Goal: Information Seeking & Learning: Learn about a topic

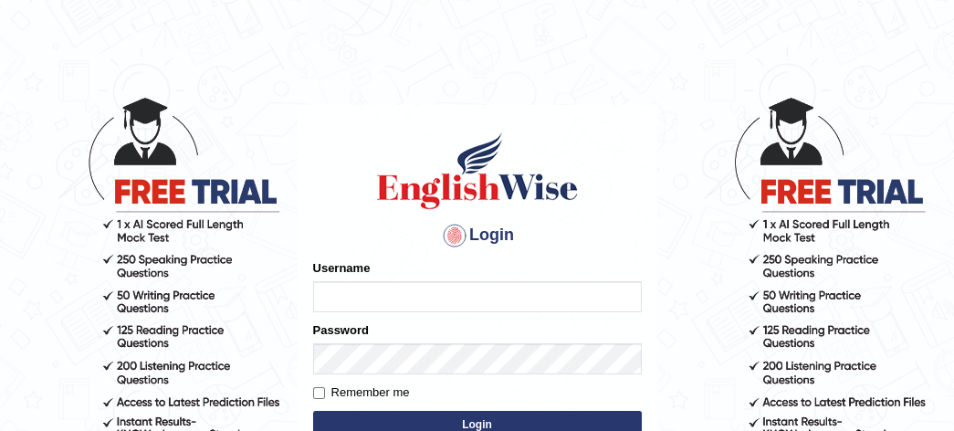
type input "simmukhokhar"
click at [482, 418] on button "Login" at bounding box center [477, 424] width 329 height 27
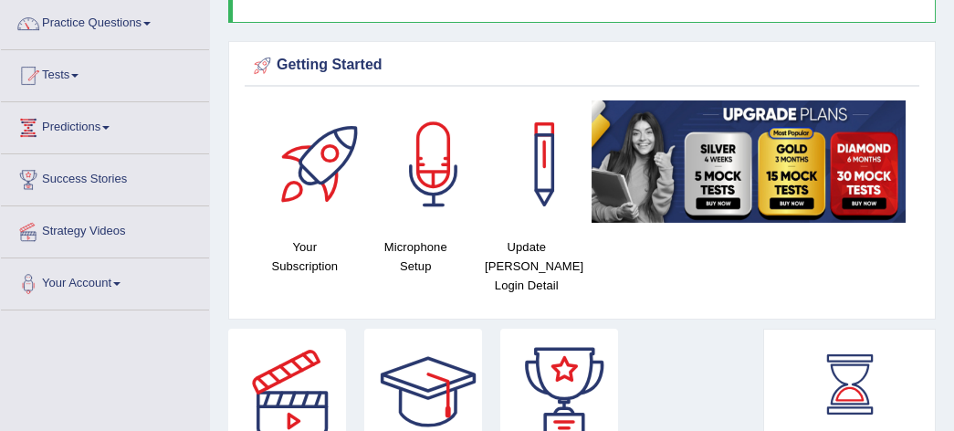
scroll to position [72, 0]
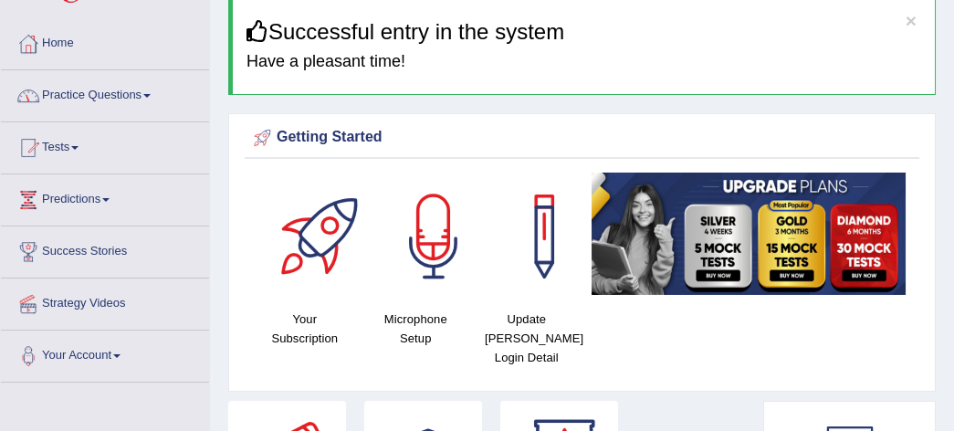
click at [148, 90] on link "Practice Questions" at bounding box center [105, 93] width 208 height 46
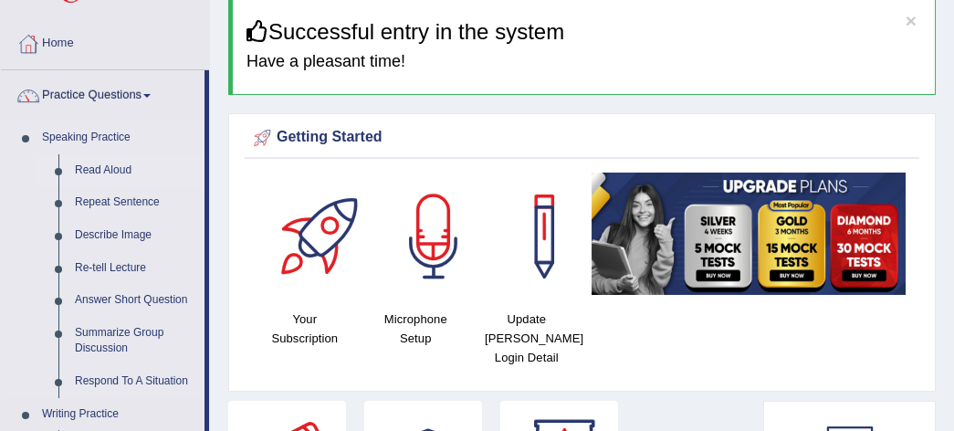
click at [121, 172] on link "Read Aloud" at bounding box center [136, 170] width 138 height 33
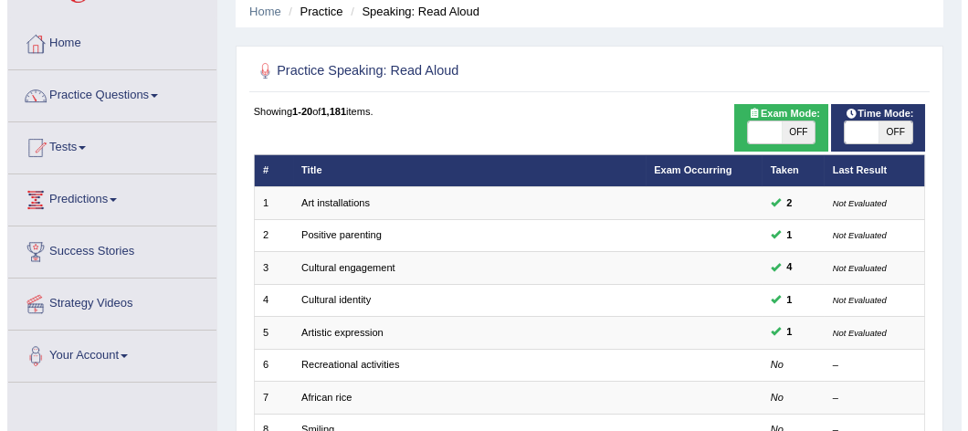
scroll to position [108, 0]
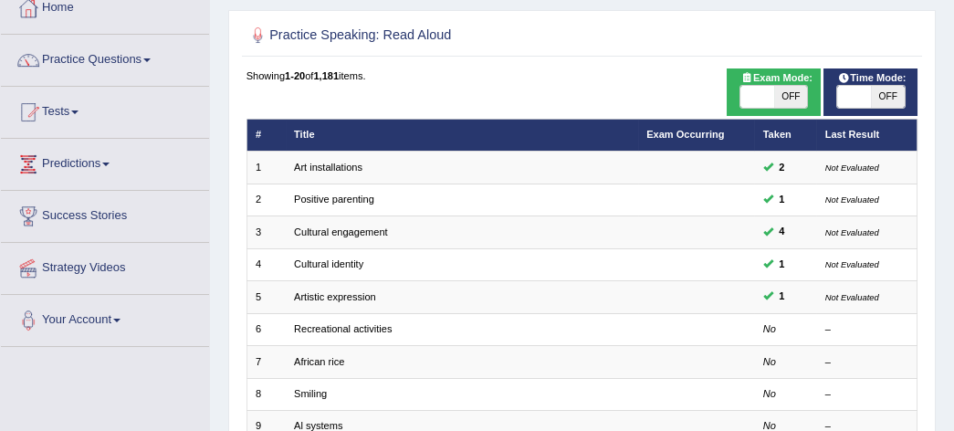
click at [802, 95] on span "OFF" at bounding box center [791, 97] width 34 height 22
checkbox input "true"
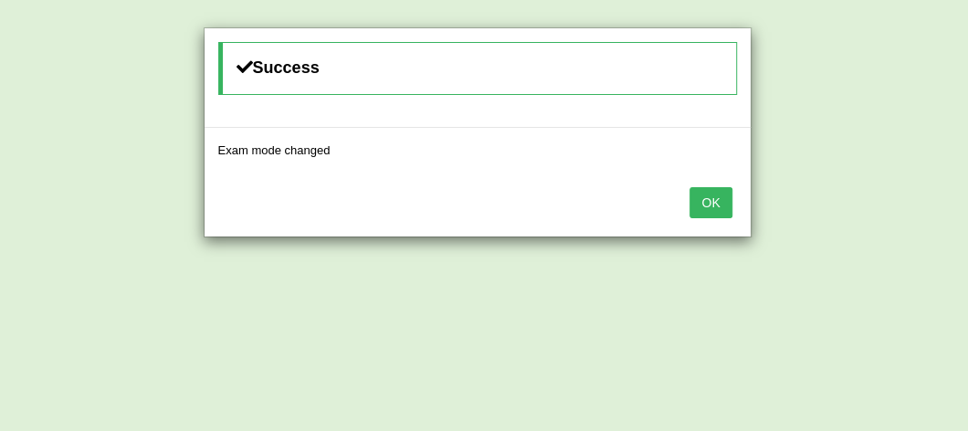
click at [711, 202] on button "OK" at bounding box center [711, 202] width 42 height 31
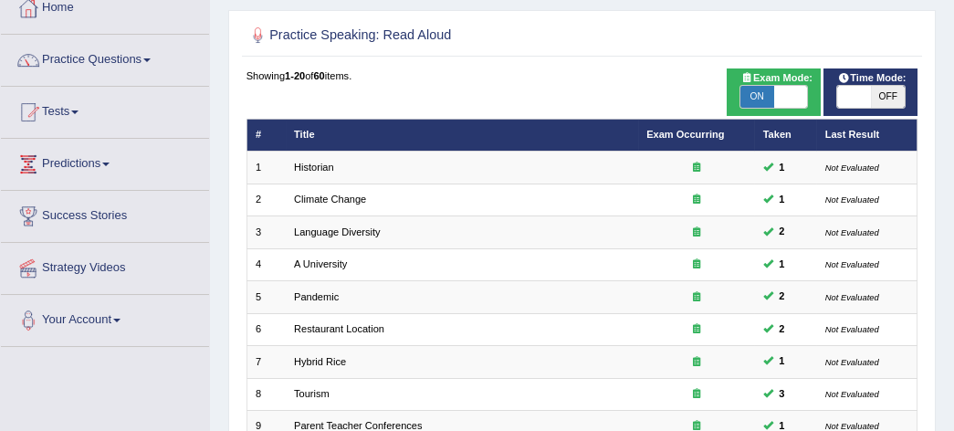
click at [900, 89] on span "OFF" at bounding box center [888, 97] width 34 height 22
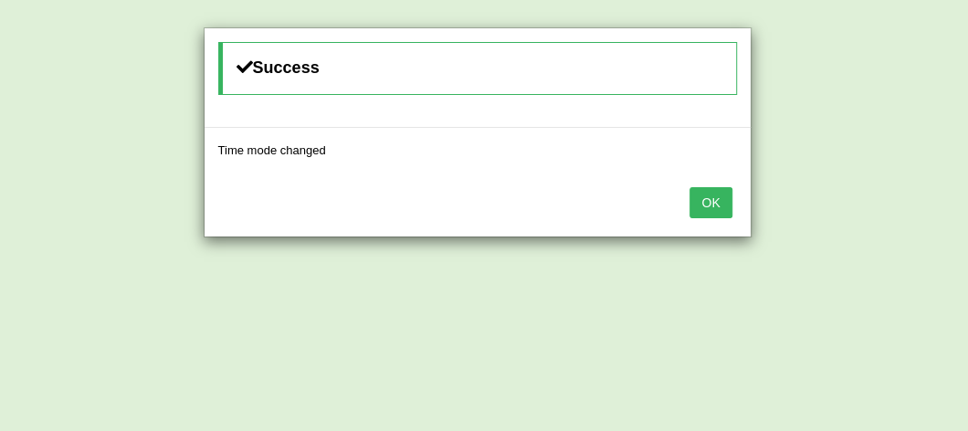
click at [699, 204] on button "OK" at bounding box center [711, 202] width 42 height 31
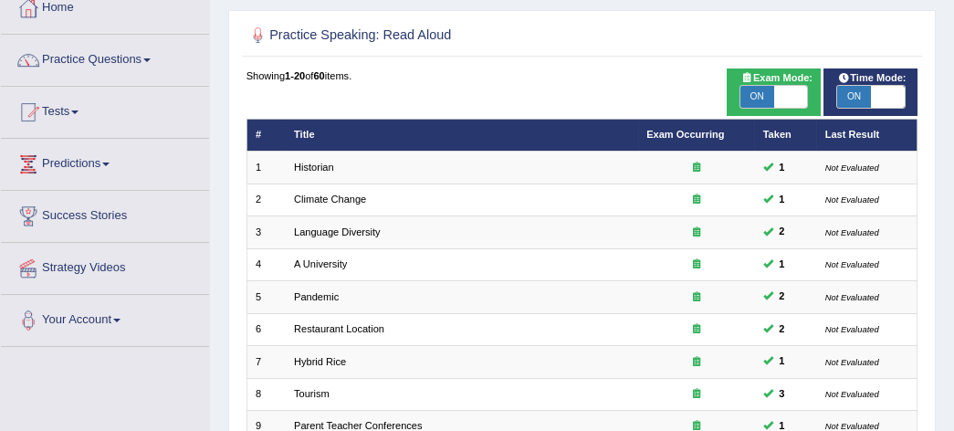
scroll to position [36, 0]
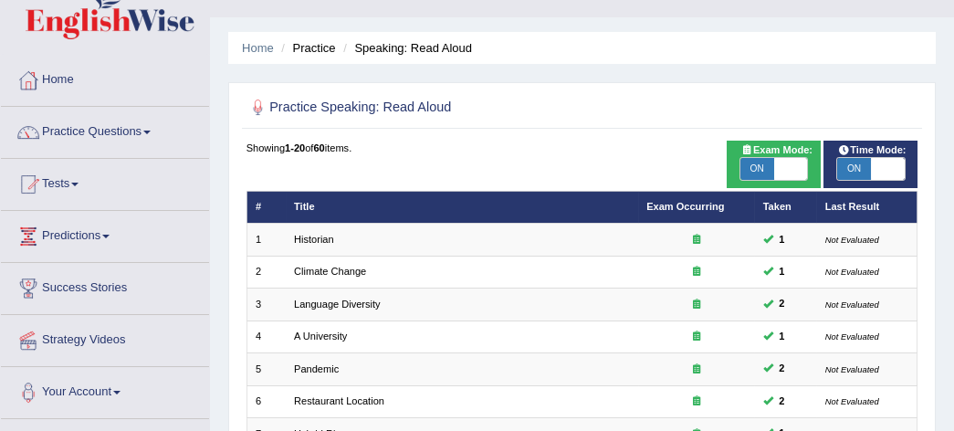
click at [860, 174] on span "ON" at bounding box center [854, 169] width 34 height 22
checkbox input "false"
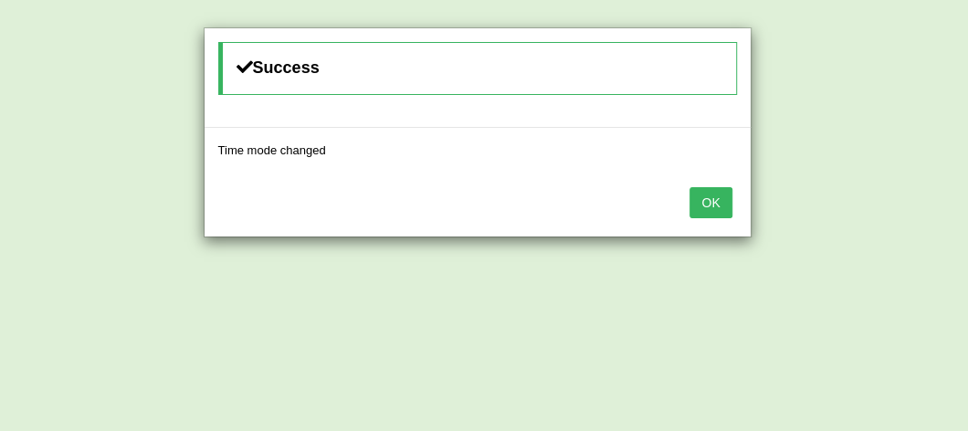
click at [726, 191] on button "OK" at bounding box center [711, 202] width 42 height 31
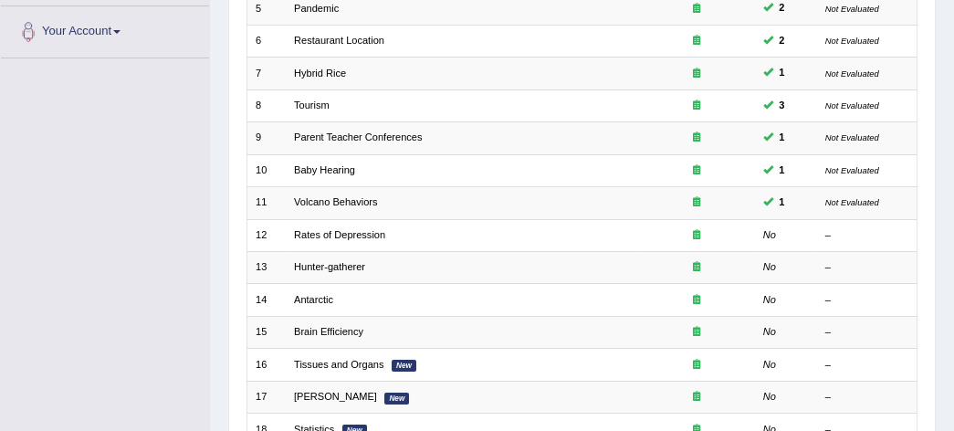
scroll to position [542, 0]
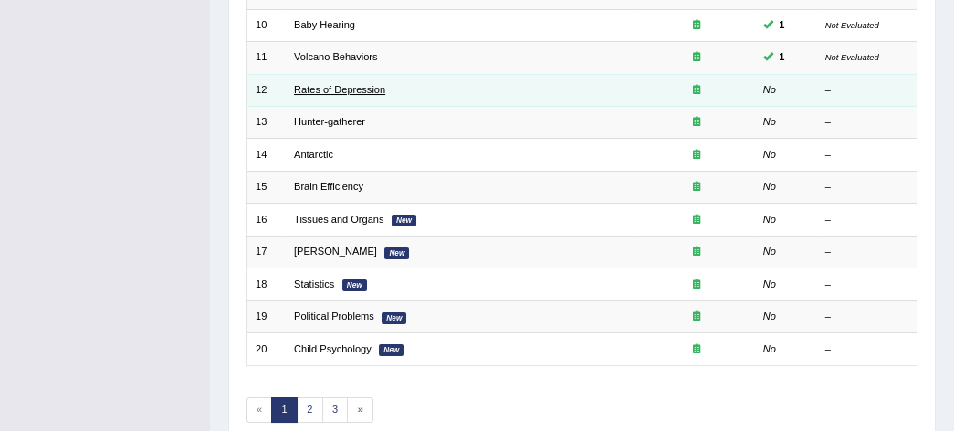
click at [373, 87] on link "Rates of Depression" at bounding box center [339, 89] width 91 height 11
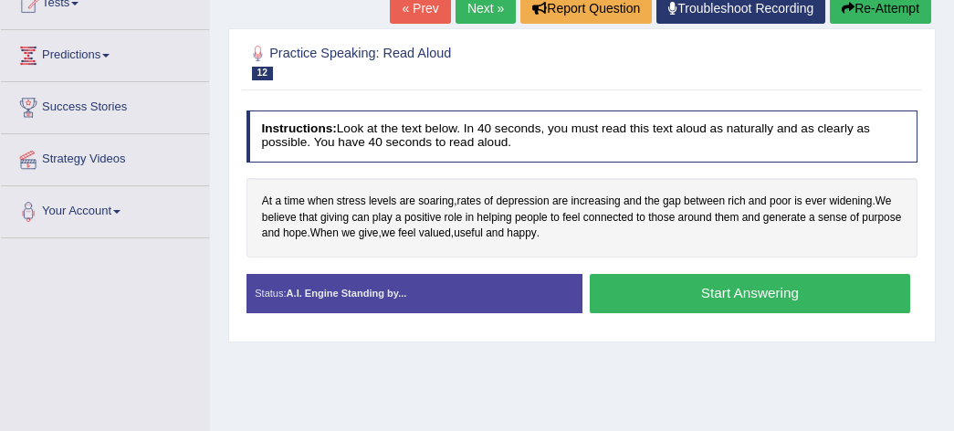
scroll to position [252, 0]
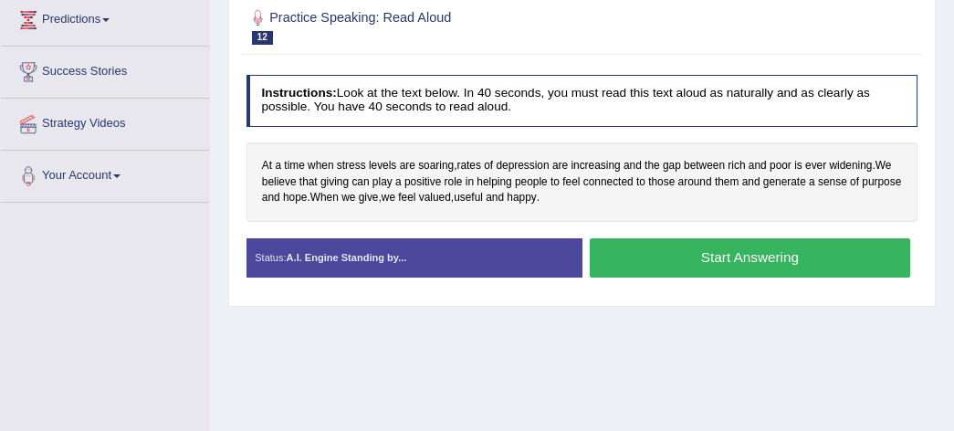
click at [756, 260] on button "Start Answering" at bounding box center [750, 257] width 321 height 39
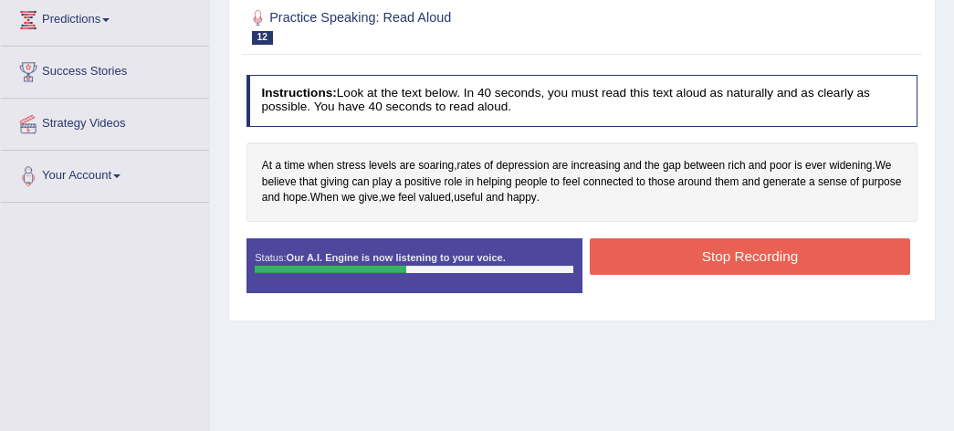
click at [758, 269] on button "Stop Recording" at bounding box center [750, 256] width 321 height 36
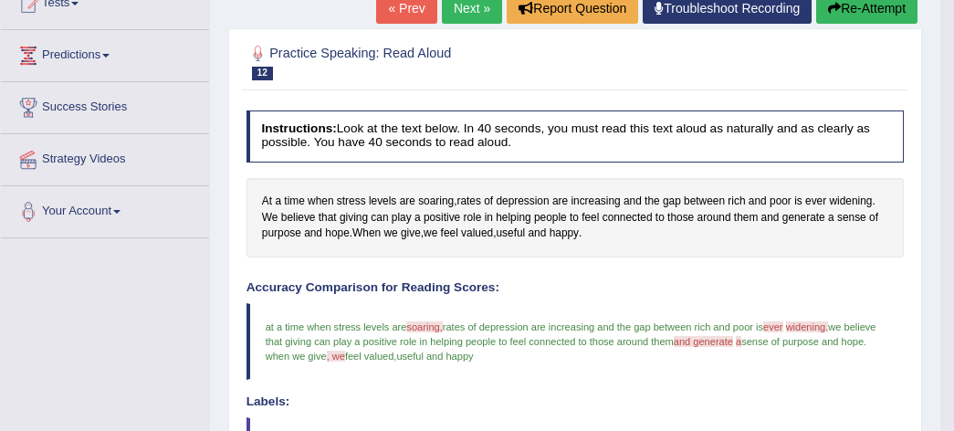
scroll to position [180, 0]
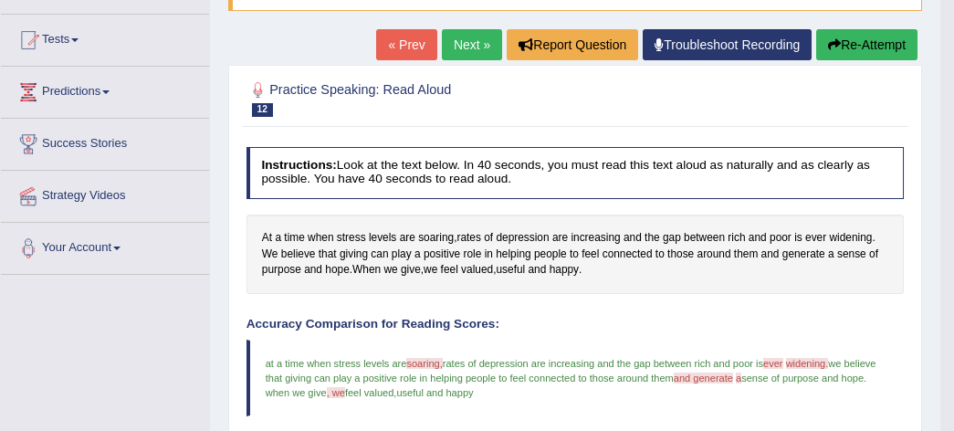
click at [884, 37] on button "Re-Attempt" at bounding box center [866, 44] width 101 height 31
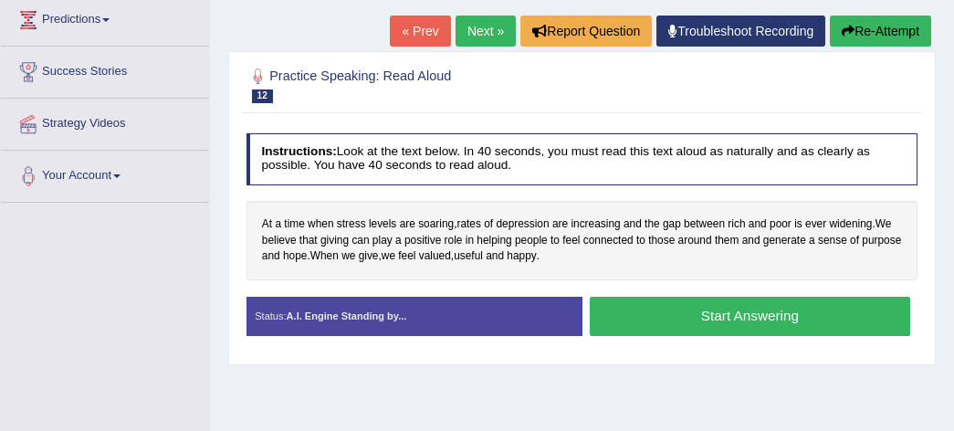
scroll to position [289, 0]
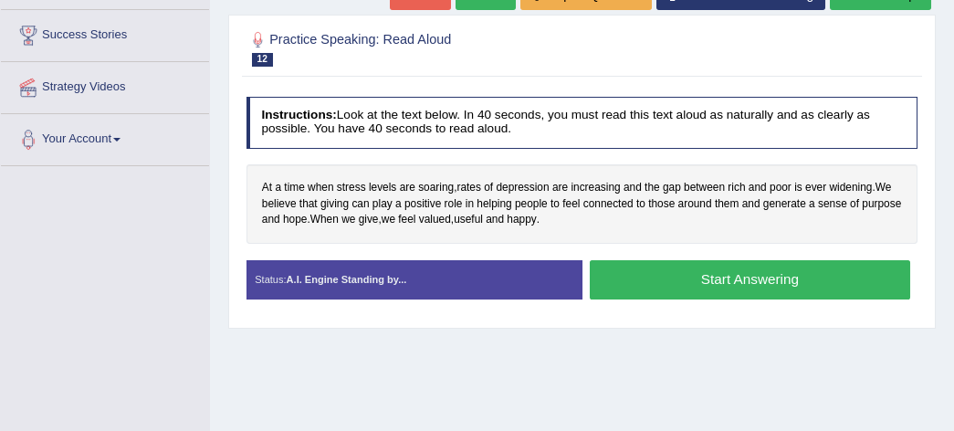
click at [750, 284] on button "Start Answering" at bounding box center [750, 279] width 321 height 39
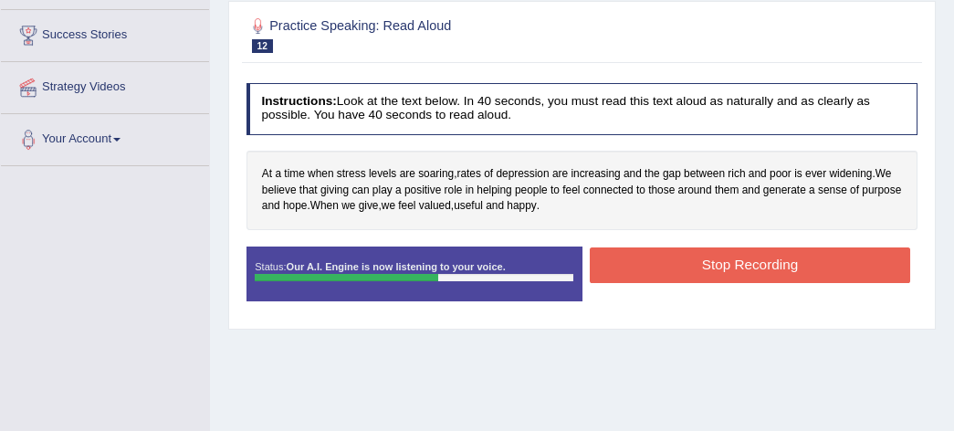
click at [771, 260] on button "Stop Recording" at bounding box center [750, 266] width 321 height 36
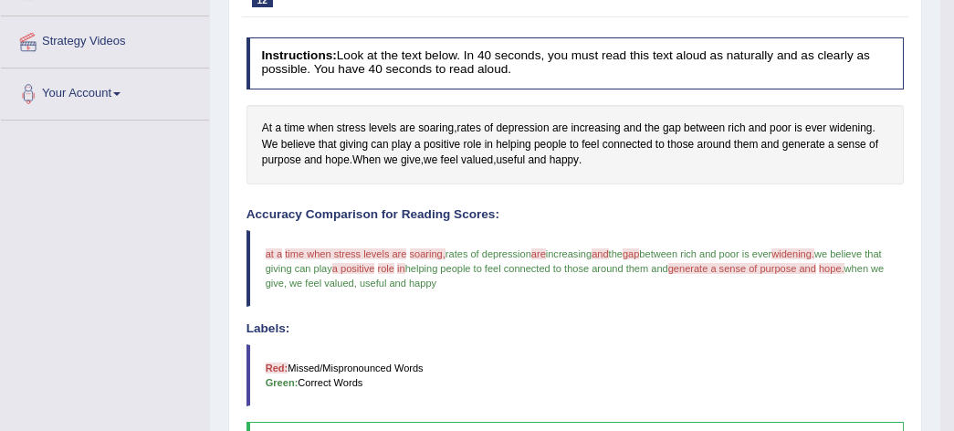
scroll to position [226, 0]
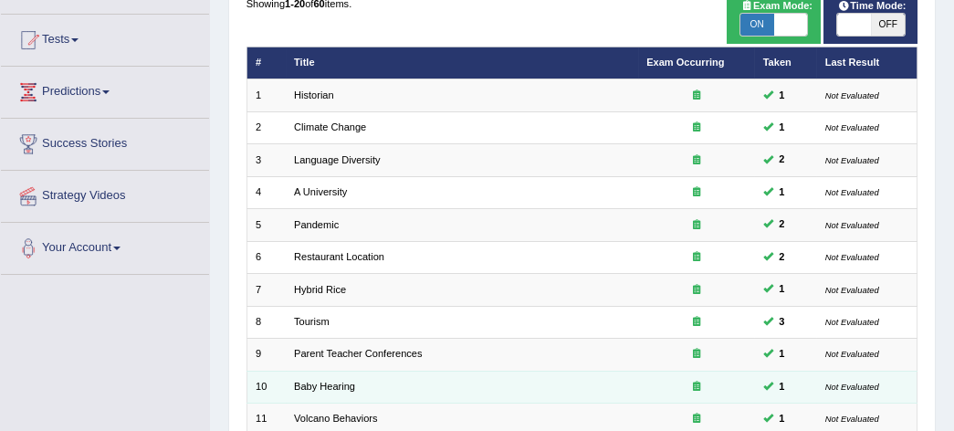
scroll to position [144, 0]
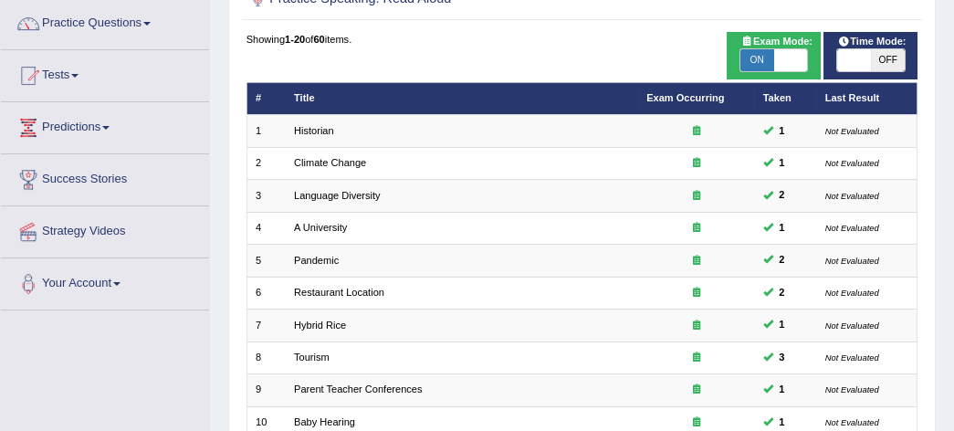
click at [884, 57] on span "OFF" at bounding box center [888, 60] width 34 height 22
checkbox input "true"
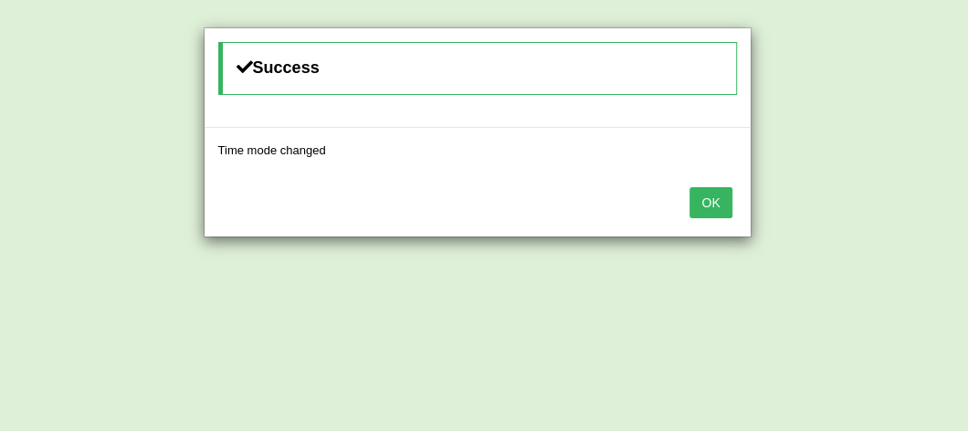
click at [705, 193] on button "OK" at bounding box center [711, 202] width 42 height 31
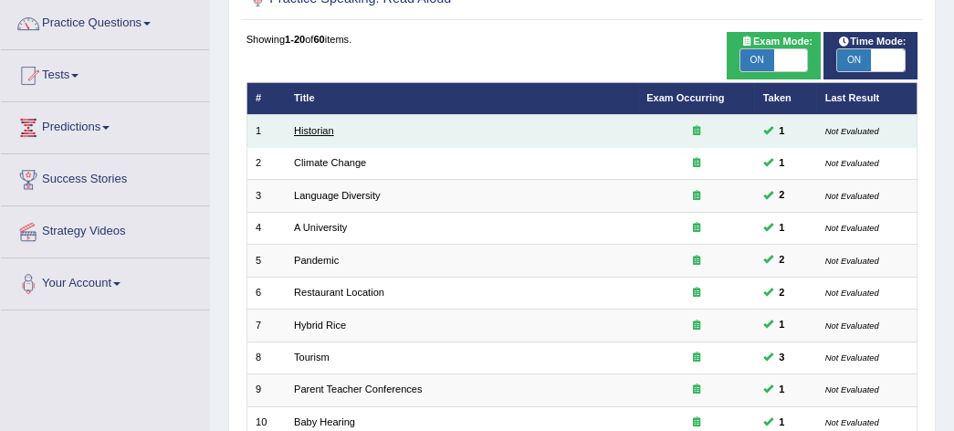
click at [321, 128] on link "Historian" at bounding box center [314, 130] width 40 height 11
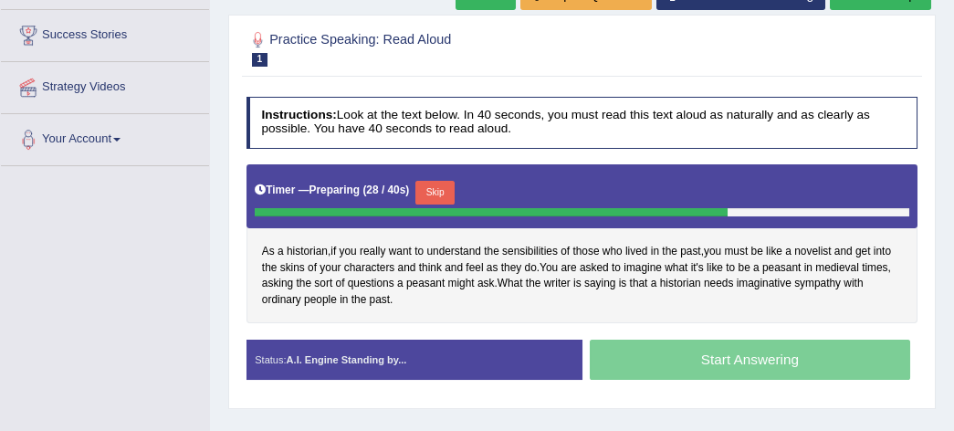
scroll to position [324, 0]
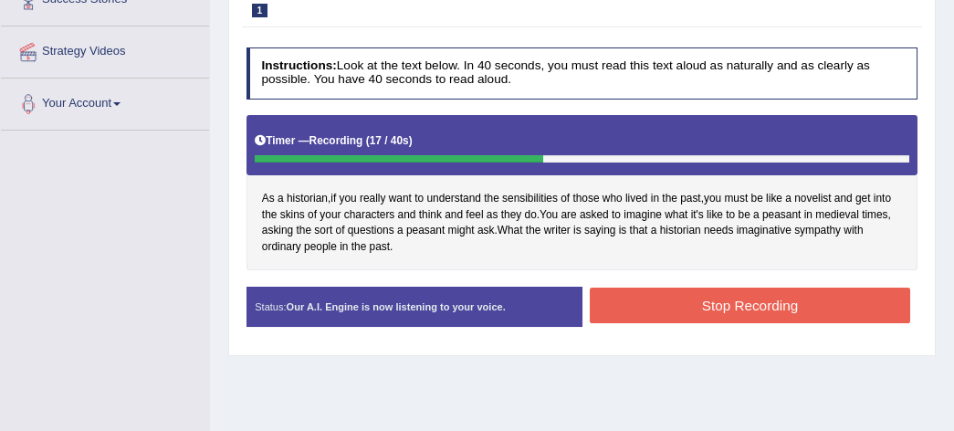
click at [728, 299] on button "Stop Recording" at bounding box center [750, 306] width 321 height 36
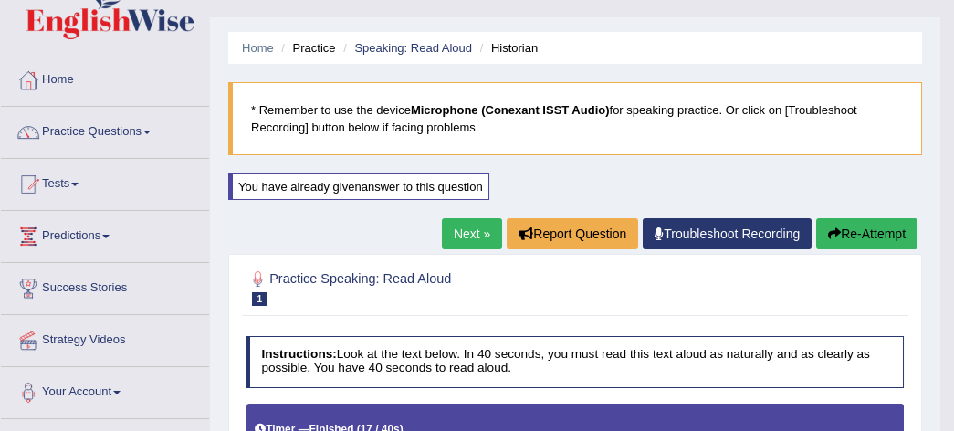
scroll to position [0, 0]
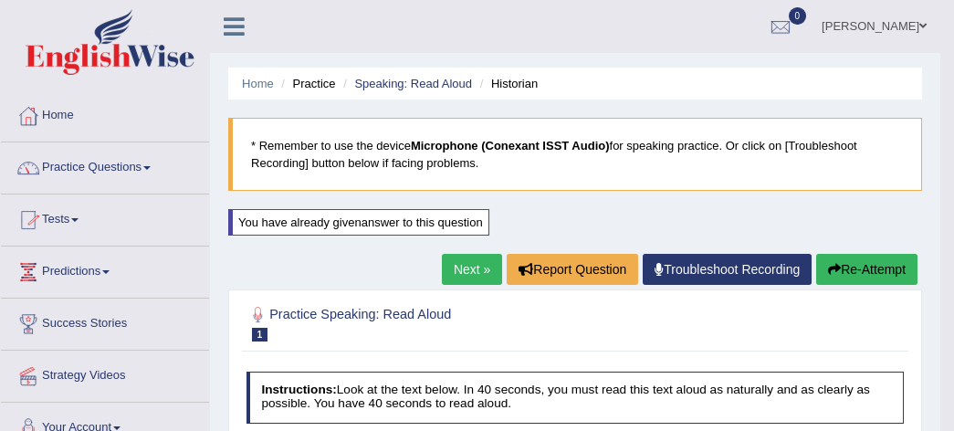
click at [157, 170] on link "Practice Questions" at bounding box center [105, 165] width 208 height 46
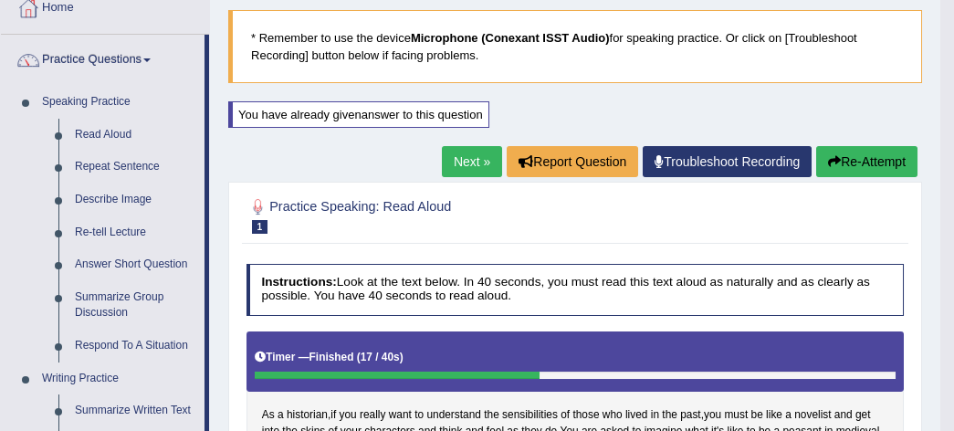
scroll to position [144, 0]
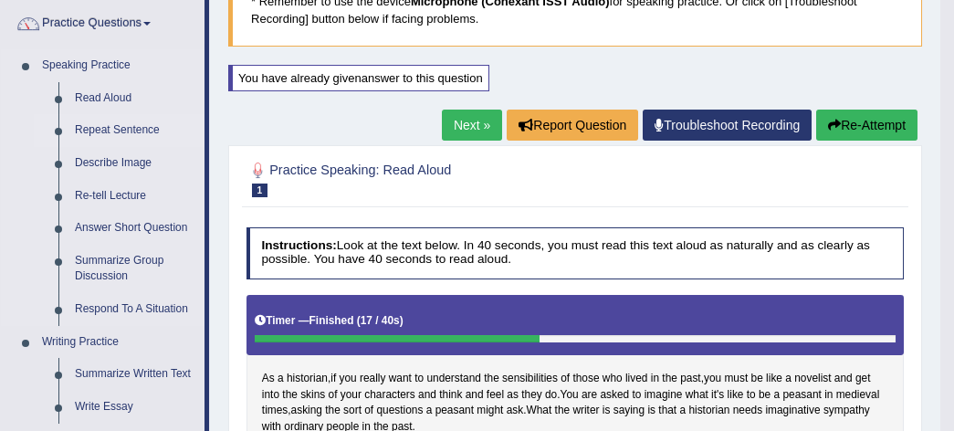
click at [142, 121] on link "Repeat Sentence" at bounding box center [136, 130] width 138 height 33
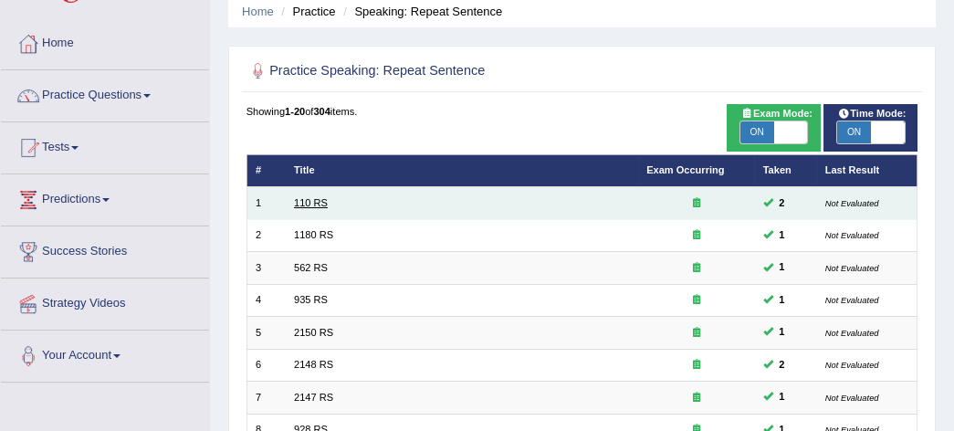
scroll to position [108, 0]
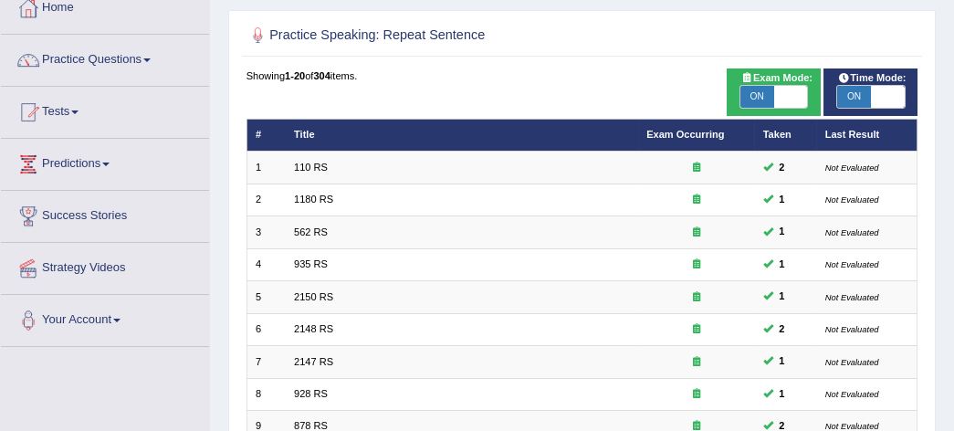
click at [675, 74] on div "Showing 1-20 of 304 items." at bounding box center [583, 75] width 672 height 15
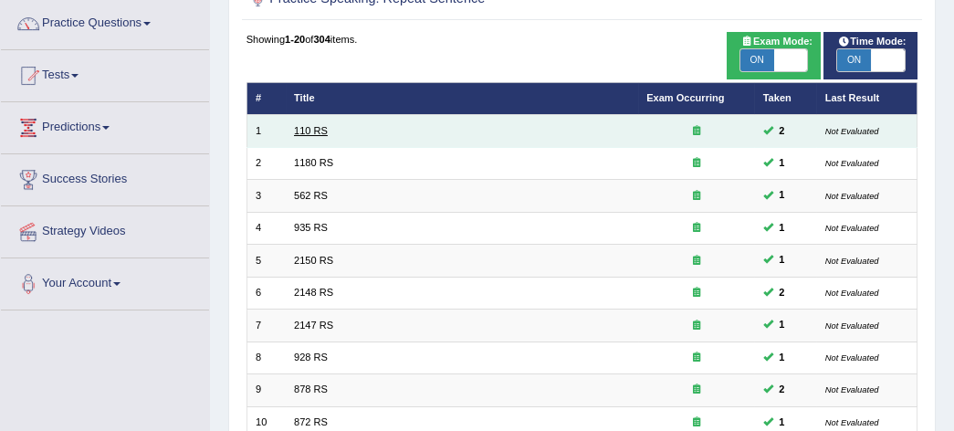
click at [307, 128] on link "110 RS" at bounding box center [311, 130] width 34 height 11
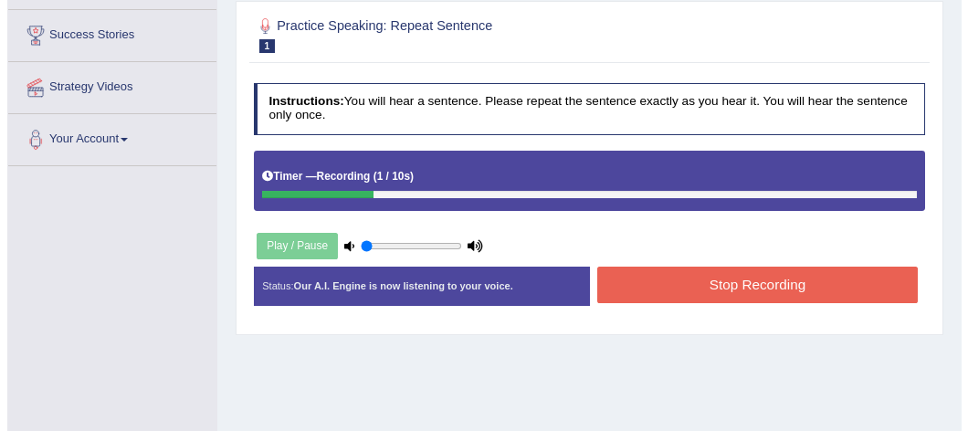
scroll to position [324, 0]
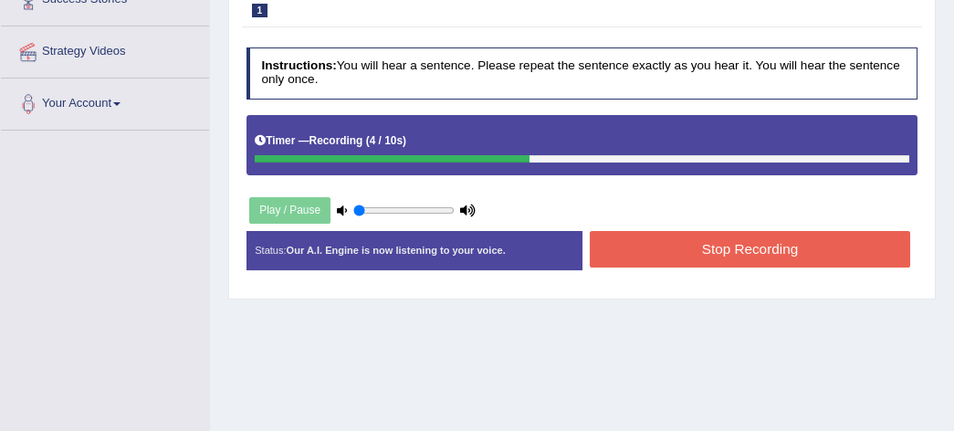
click at [775, 245] on button "Stop Recording" at bounding box center [750, 249] width 321 height 36
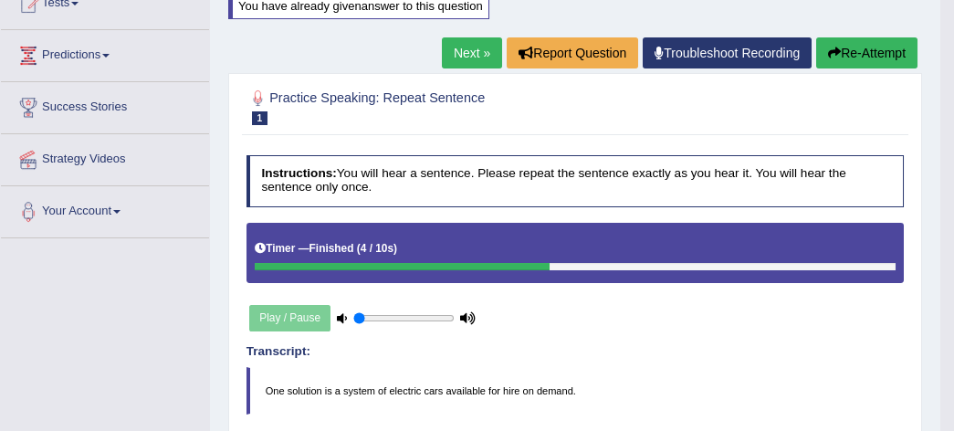
scroll to position [180, 0]
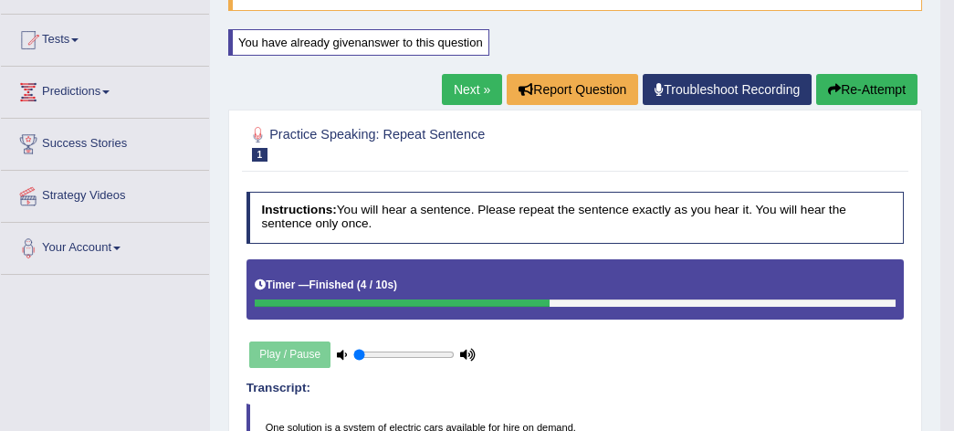
click at [479, 79] on link "Next »" at bounding box center [472, 89] width 60 height 31
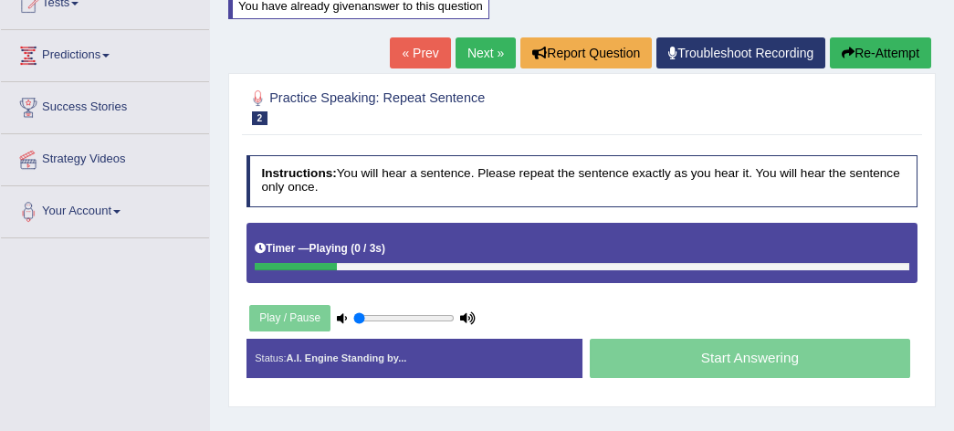
scroll to position [252, 0]
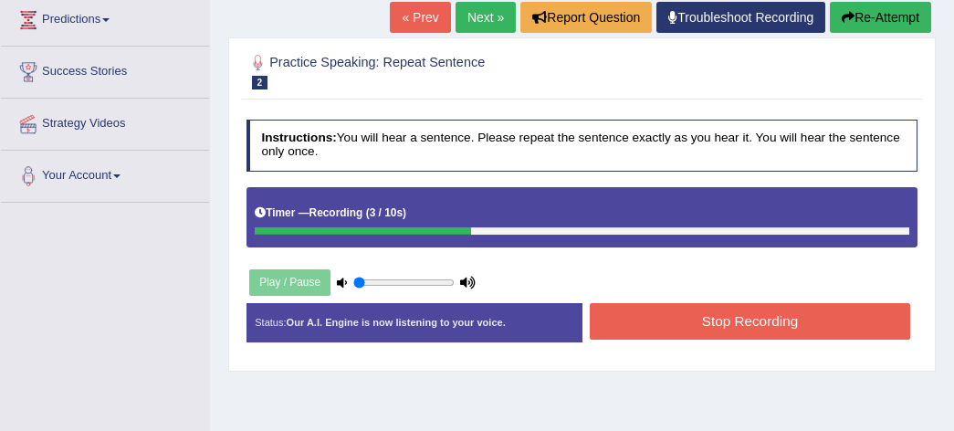
click at [783, 323] on button "Stop Recording" at bounding box center [750, 321] width 321 height 36
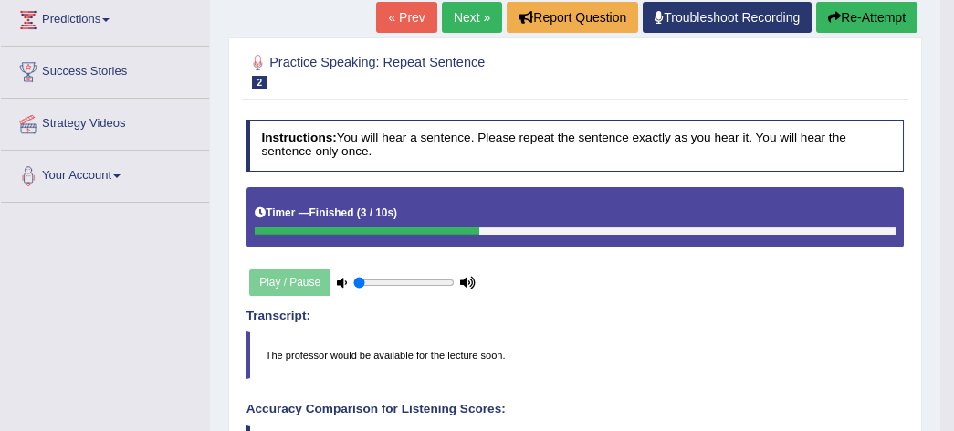
click at [893, 20] on button "Re-Attempt" at bounding box center [866, 17] width 101 height 31
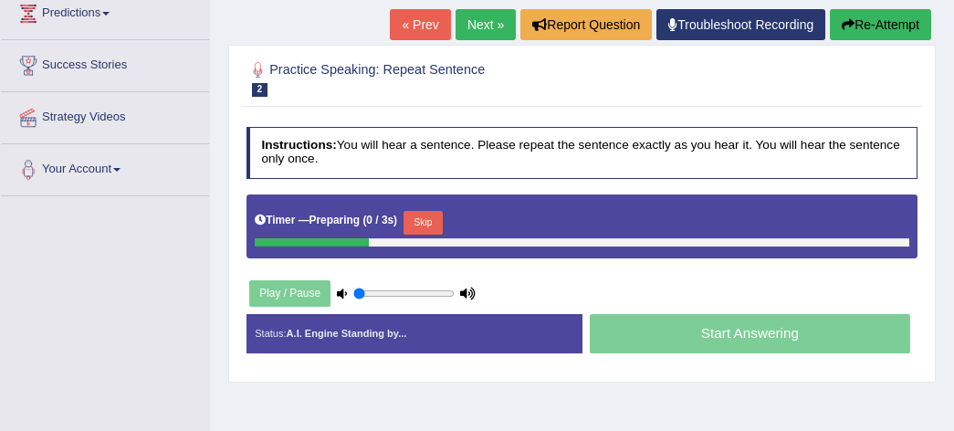
scroll to position [295, 0]
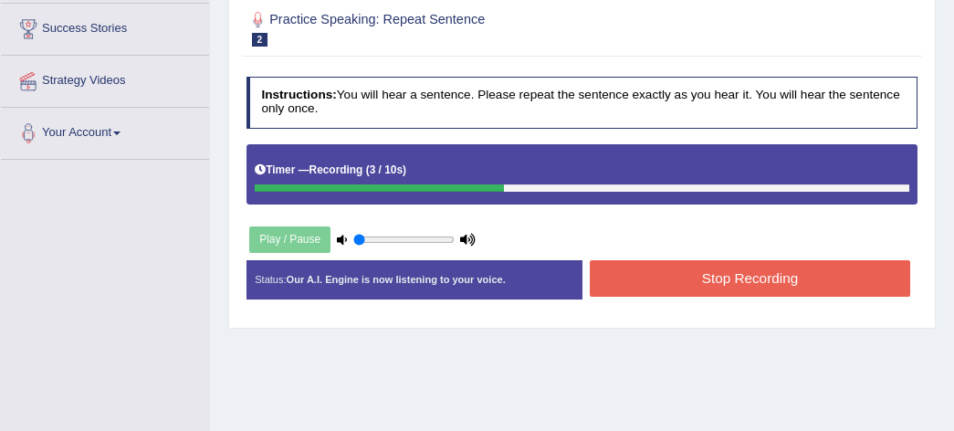
click at [719, 268] on button "Stop Recording" at bounding box center [750, 278] width 321 height 36
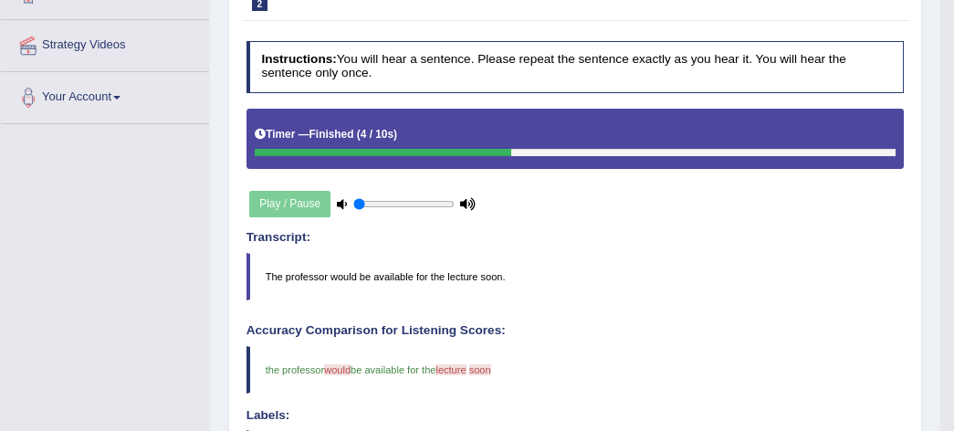
scroll to position [151, 0]
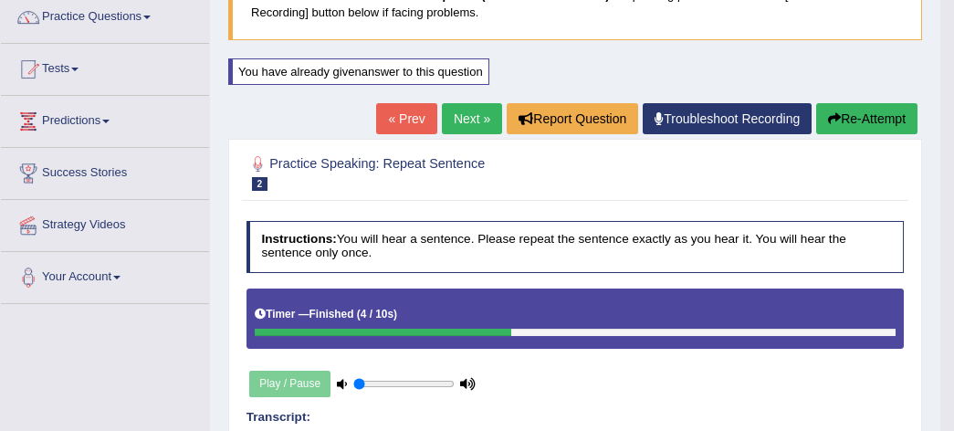
click at [472, 106] on link "Next »" at bounding box center [472, 118] width 60 height 31
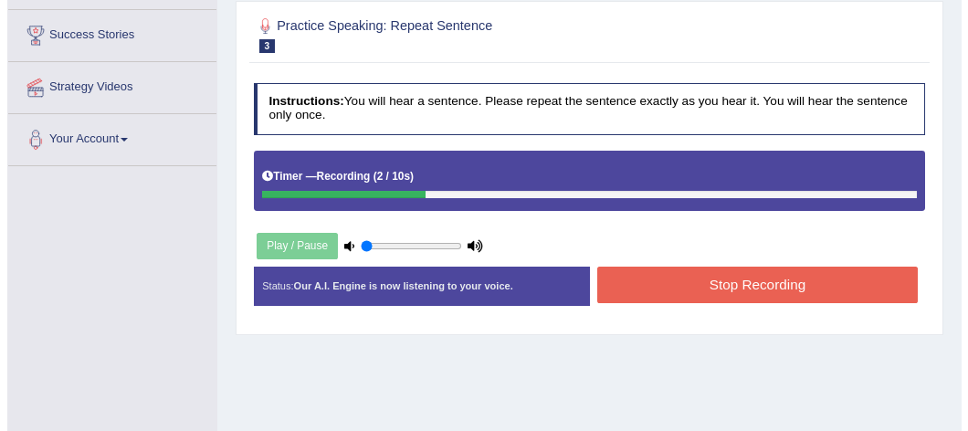
scroll to position [324, 0]
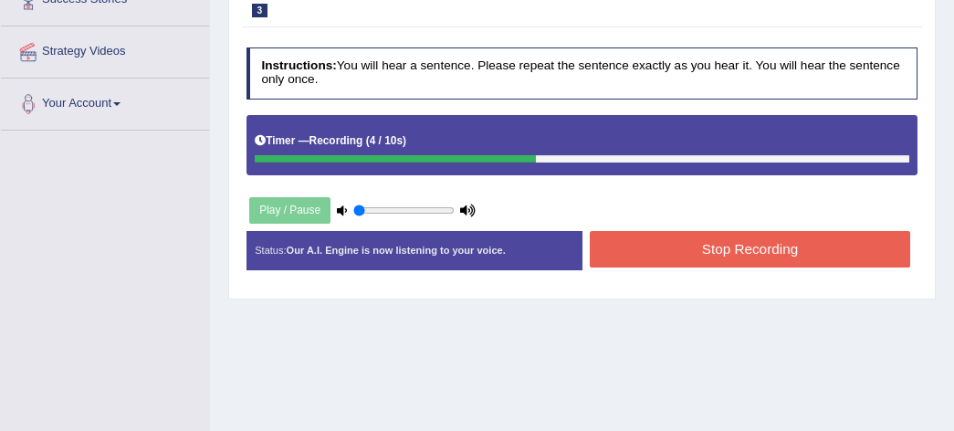
click at [716, 244] on button "Stop Recording" at bounding box center [750, 249] width 321 height 36
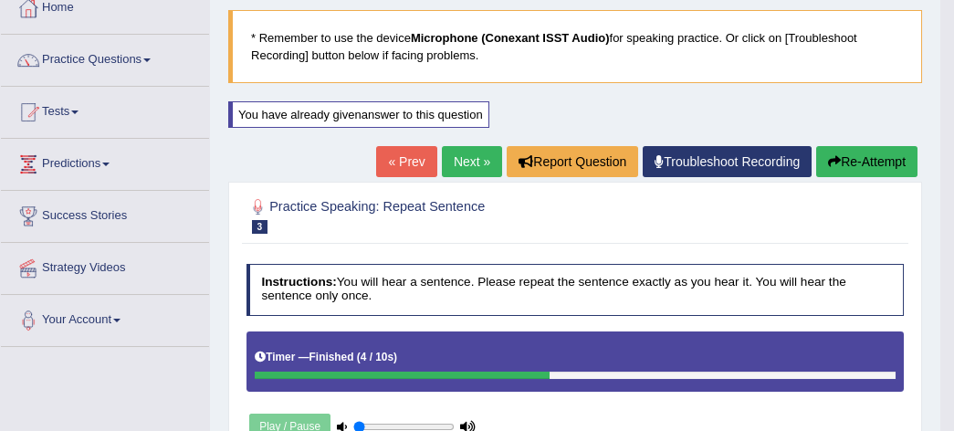
scroll to position [72, 0]
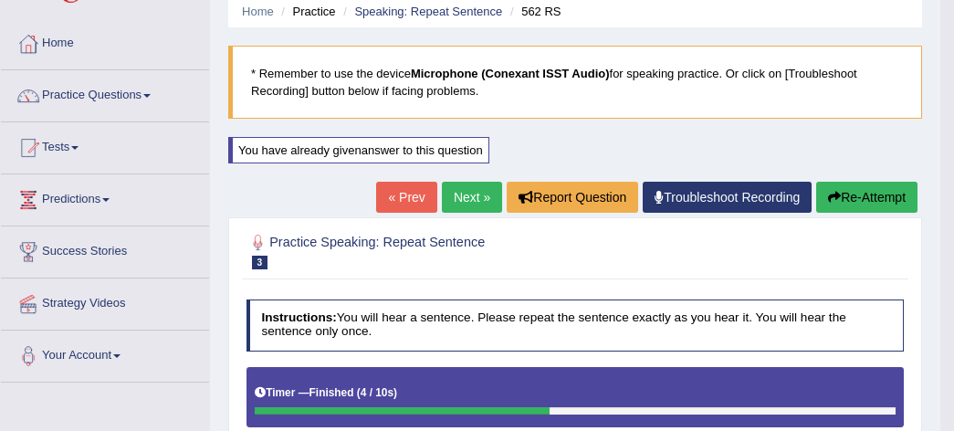
click at [475, 195] on link "Next »" at bounding box center [472, 197] width 60 height 31
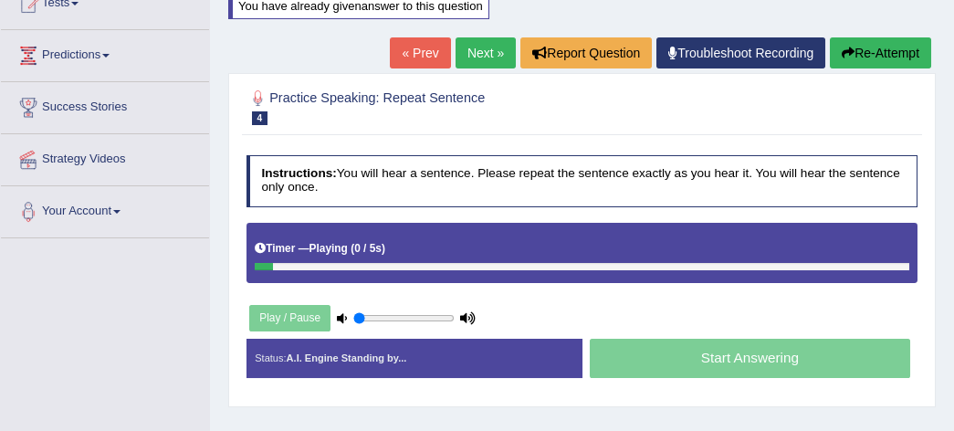
scroll to position [252, 0]
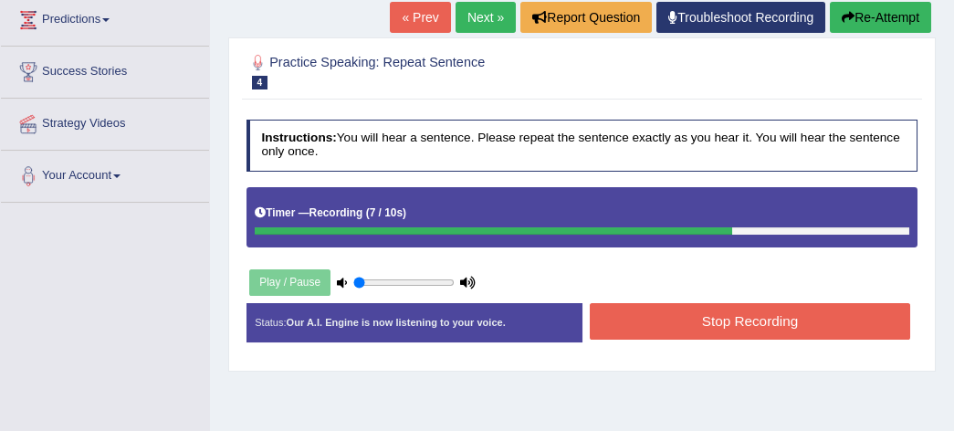
click at [730, 305] on button "Stop Recording" at bounding box center [750, 321] width 321 height 36
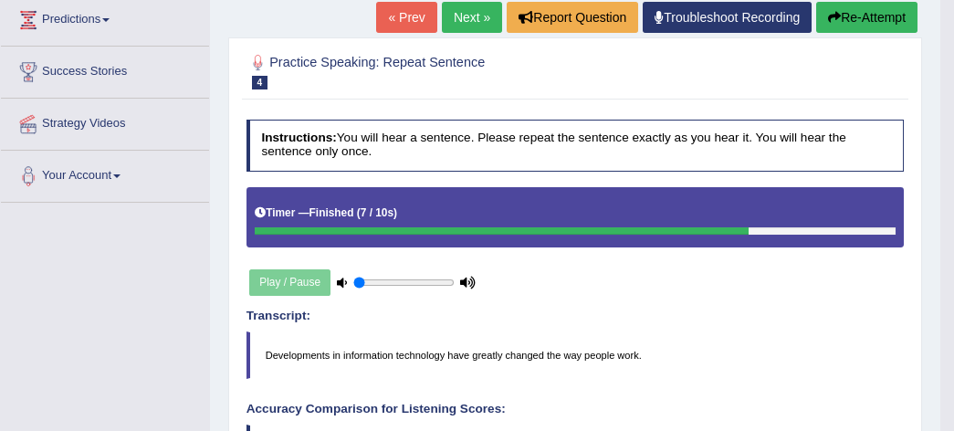
scroll to position [216, 0]
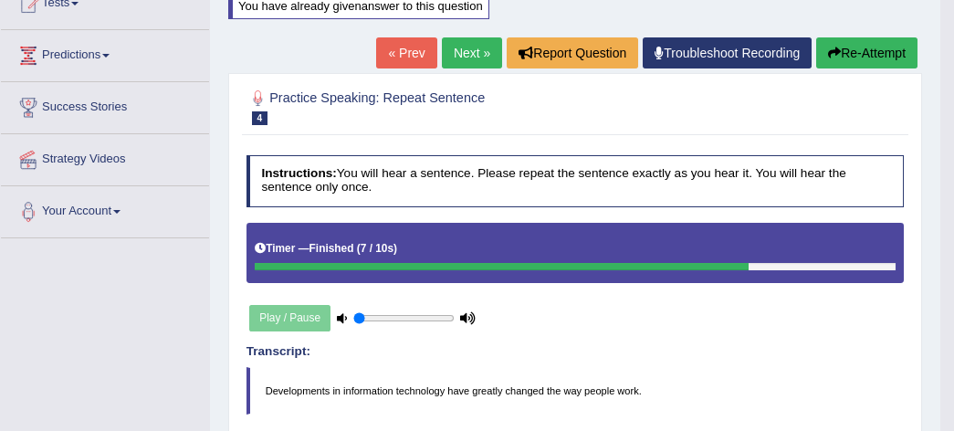
click at [866, 60] on button "Re-Attempt" at bounding box center [866, 52] width 101 height 31
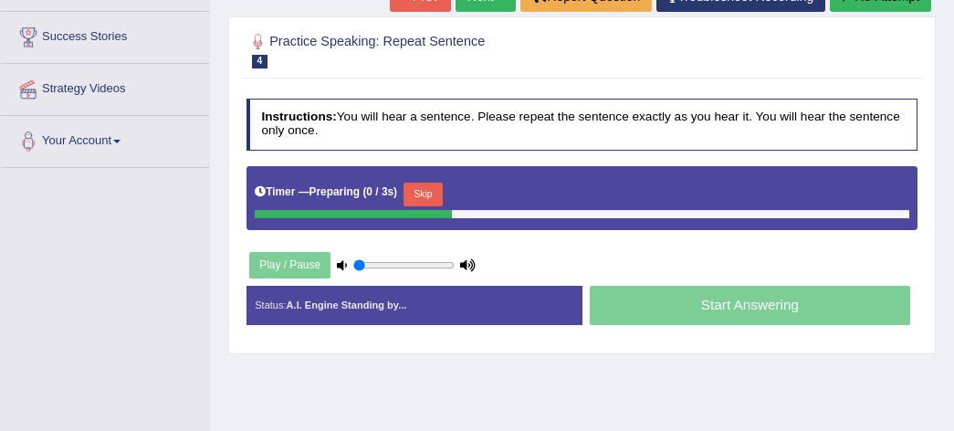
scroll to position [323, 0]
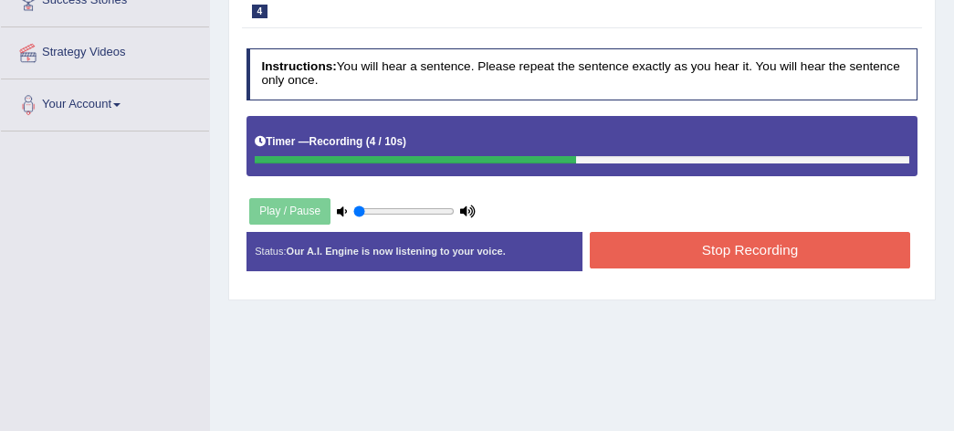
click at [805, 246] on button "Stop Recording" at bounding box center [750, 250] width 321 height 36
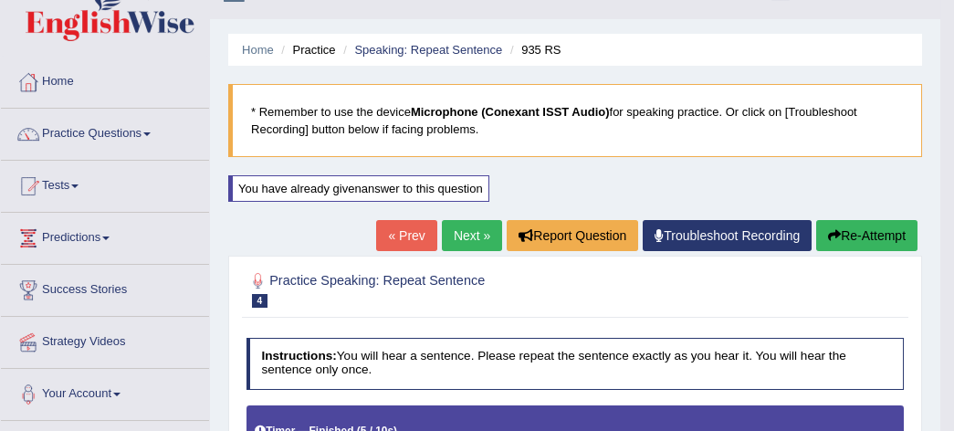
scroll to position [0, 0]
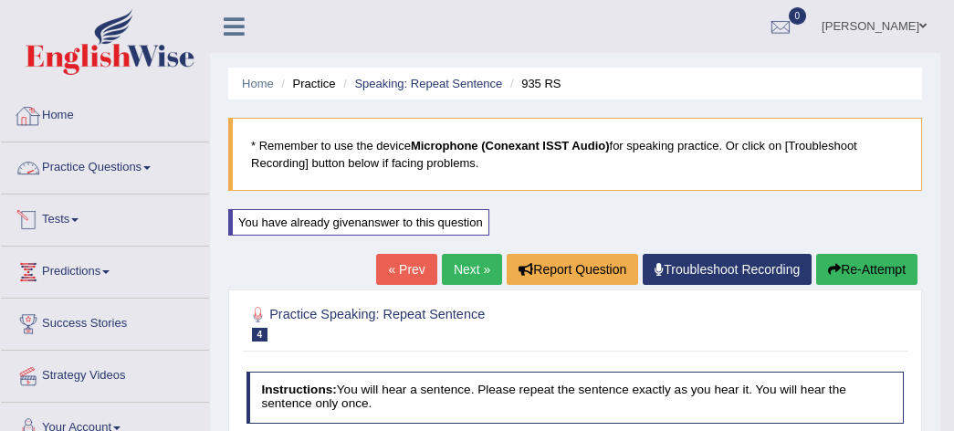
click at [151, 171] on link "Practice Questions" at bounding box center [105, 165] width 208 height 46
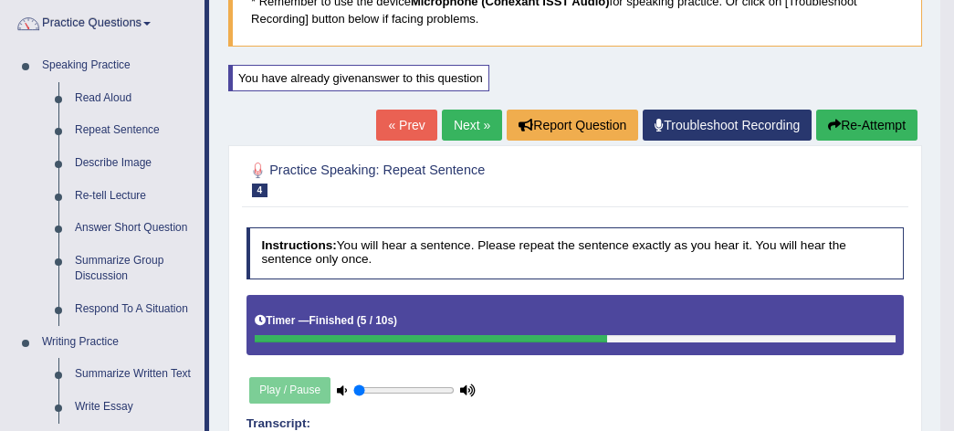
scroll to position [180, 0]
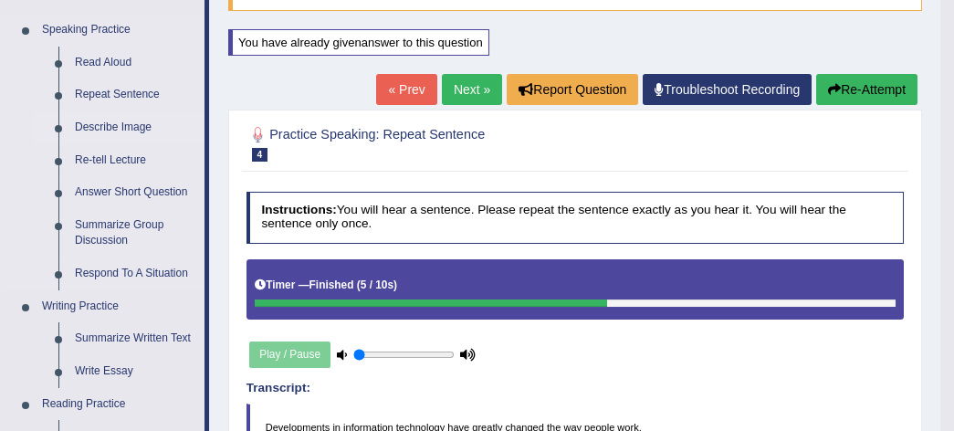
click at [122, 125] on link "Describe Image" at bounding box center [136, 127] width 138 height 33
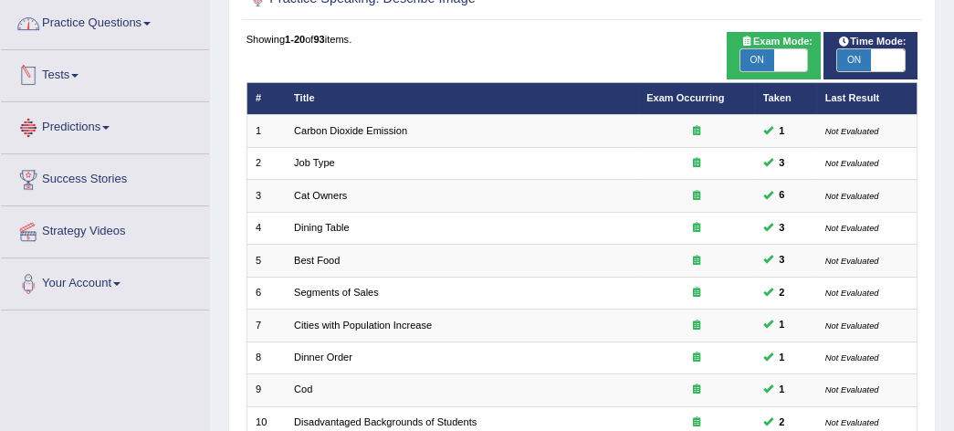
scroll to position [180, 0]
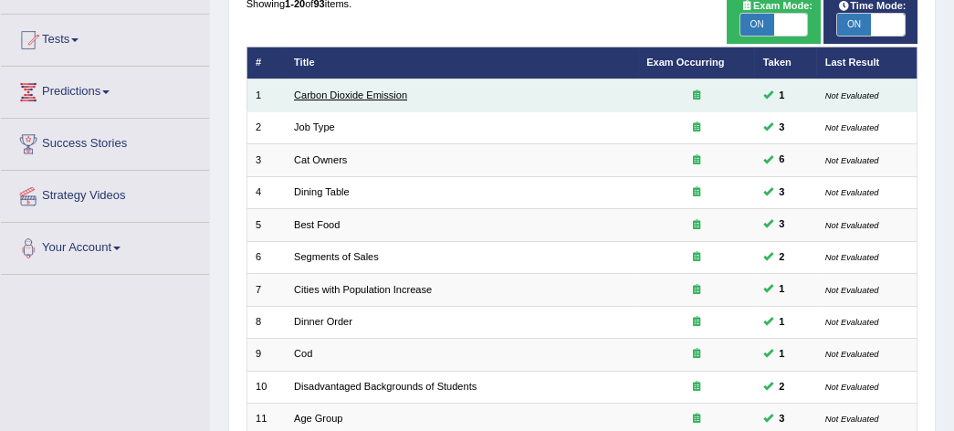
click at [314, 93] on link "Carbon Dioxide Emission" at bounding box center [350, 95] width 113 height 11
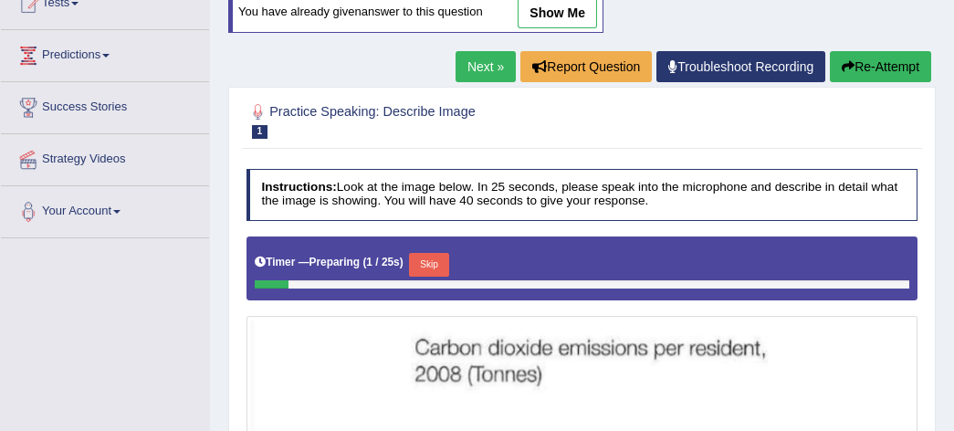
scroll to position [252, 0]
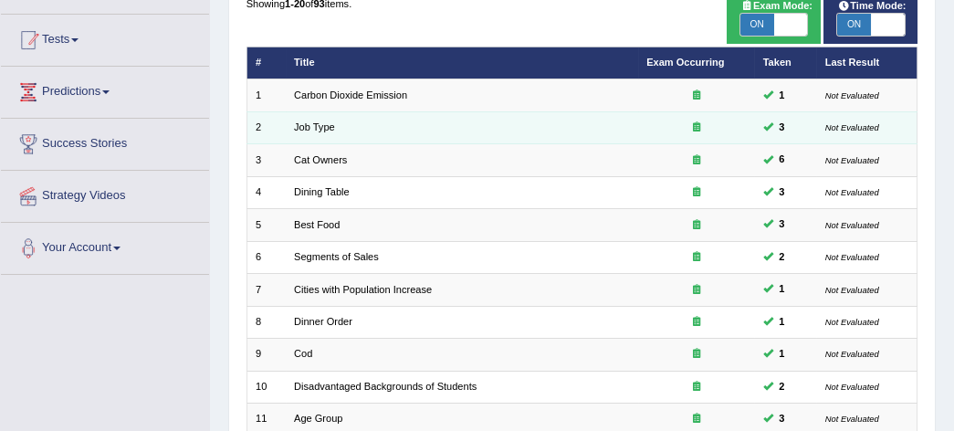
scroll to position [180, 0]
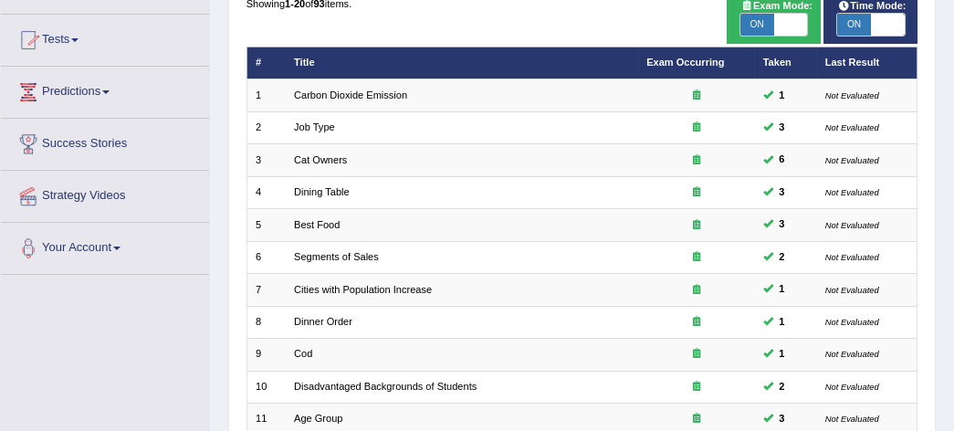
click at [853, 27] on span "ON" at bounding box center [854, 25] width 34 height 22
checkbox input "false"
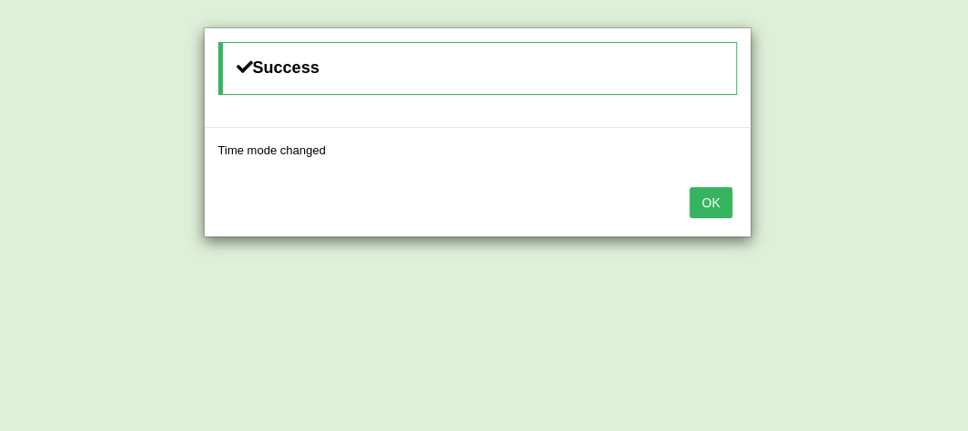
click at [707, 210] on button "OK" at bounding box center [711, 202] width 42 height 31
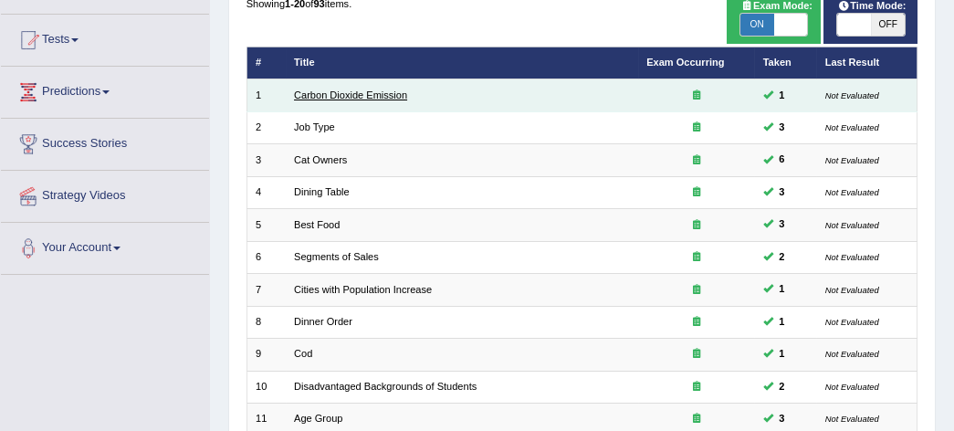
click at [375, 90] on link "Carbon Dioxide Emission" at bounding box center [350, 95] width 113 height 11
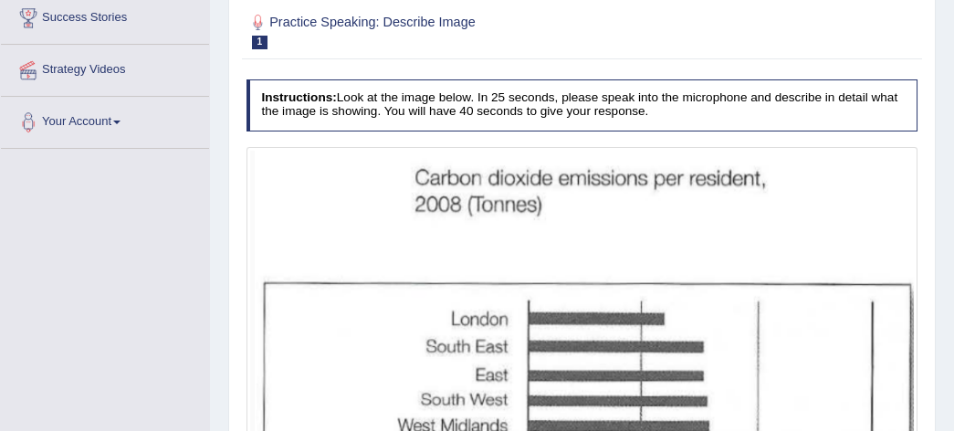
scroll to position [198, 0]
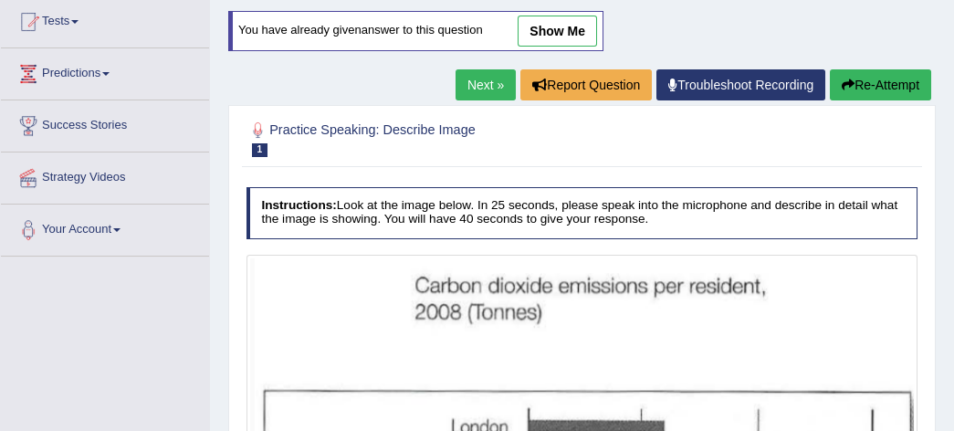
click at [500, 77] on link "Next »" at bounding box center [486, 84] width 60 height 31
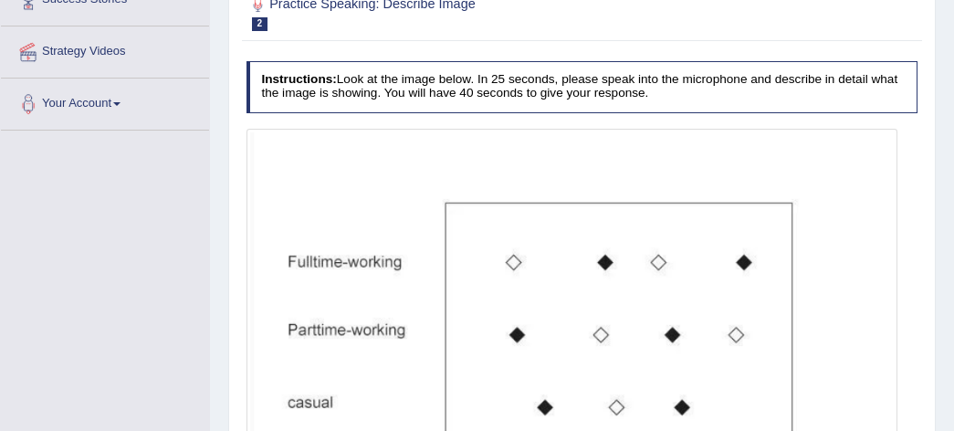
scroll to position [252, 0]
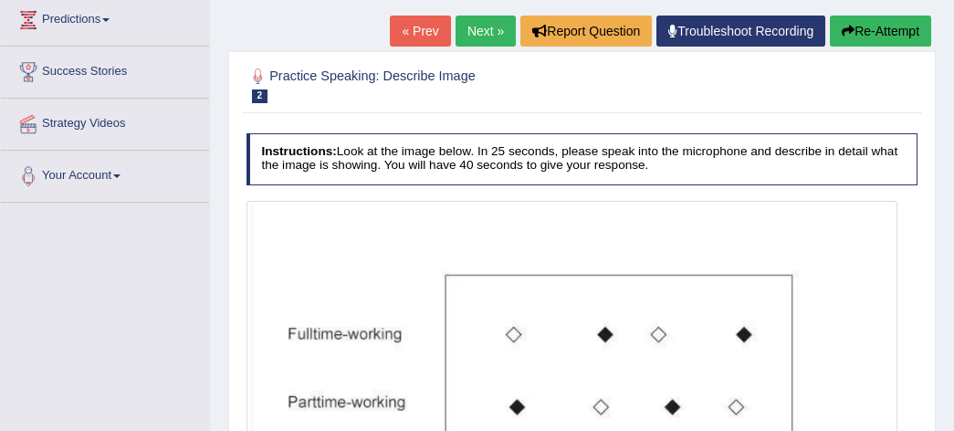
click at [482, 29] on link "Next »" at bounding box center [486, 31] width 60 height 31
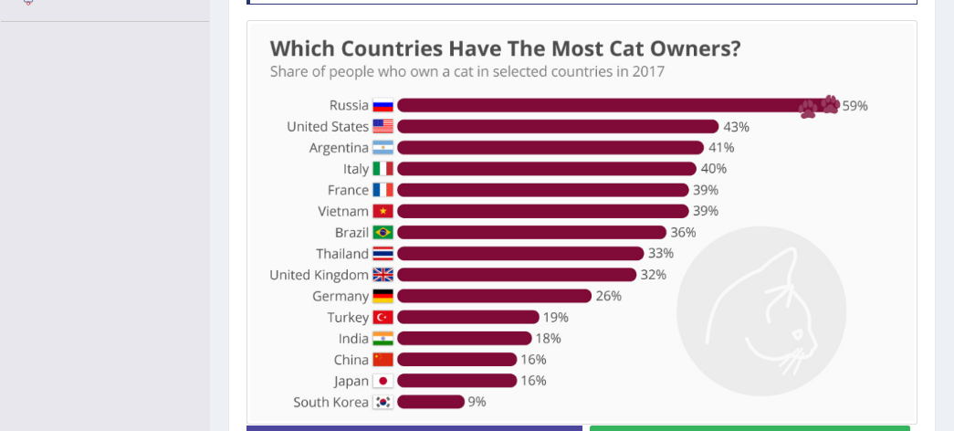
scroll to position [252, 0]
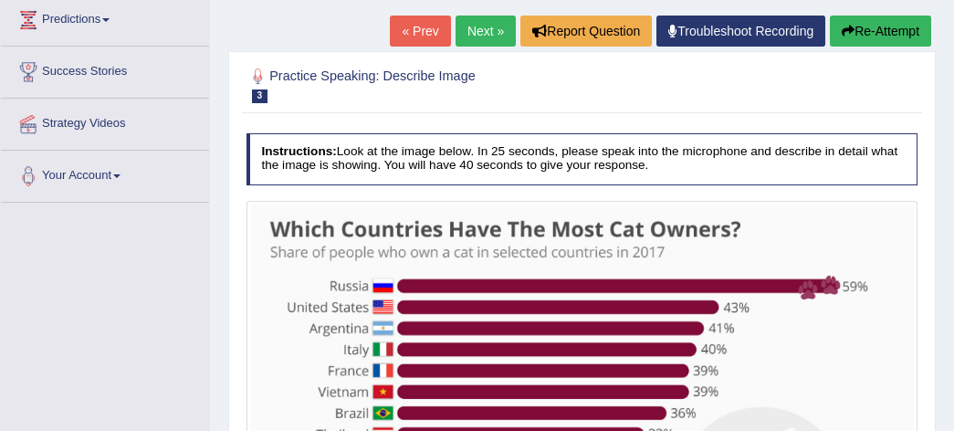
click at [482, 29] on link "Next »" at bounding box center [486, 31] width 60 height 31
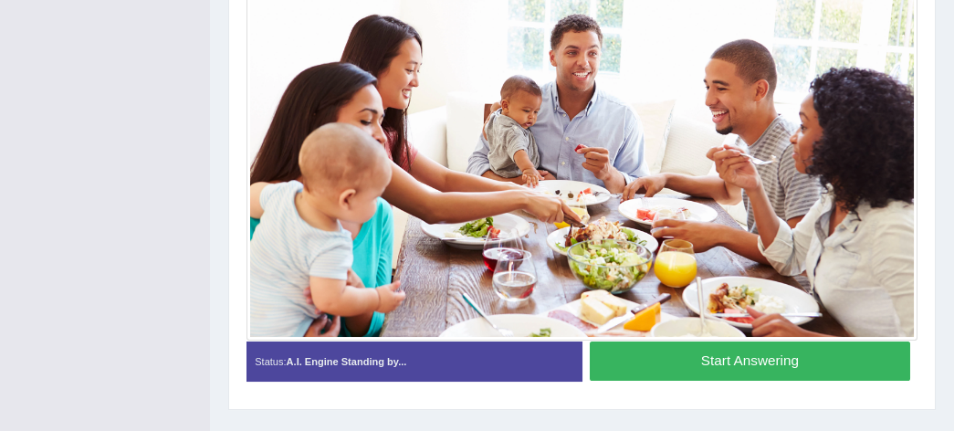
scroll to position [433, 0]
